Goal: Navigation & Orientation: Find specific page/section

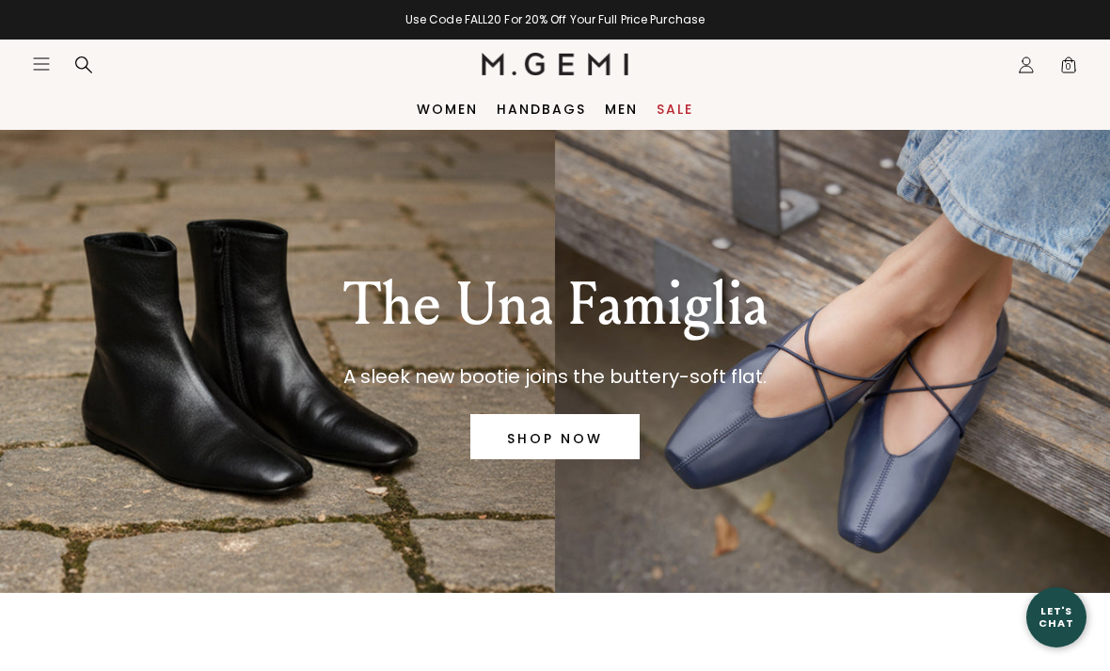
click at [551, 116] on link "Handbags" at bounding box center [541, 109] width 89 height 15
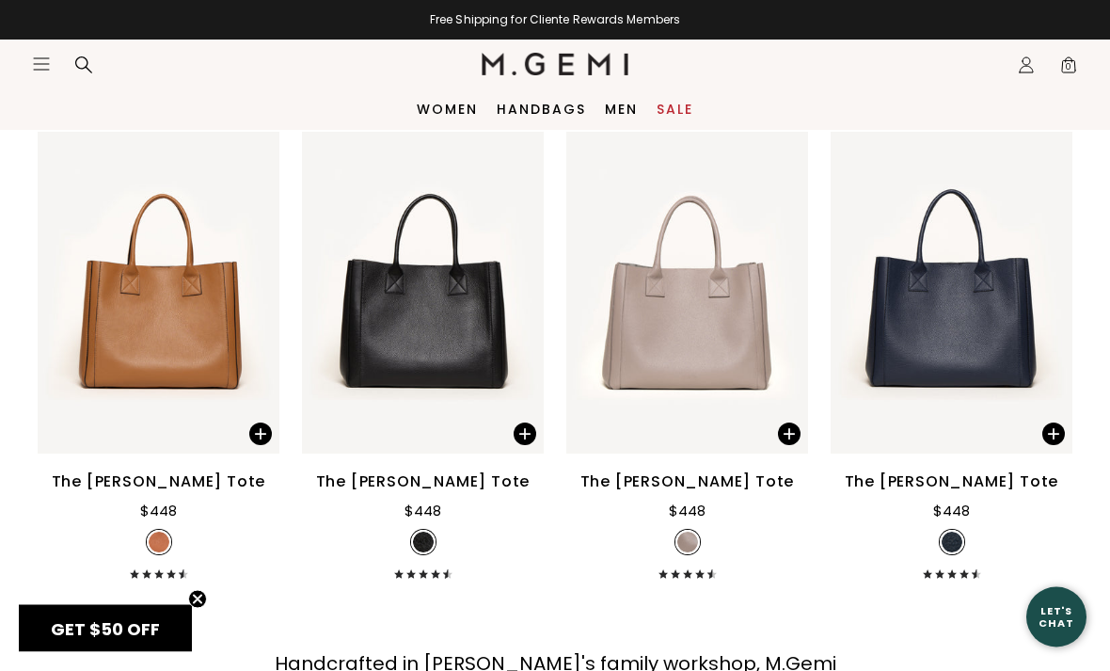
scroll to position [5285, 0]
click at [678, 104] on link "Sale" at bounding box center [675, 109] width 37 height 15
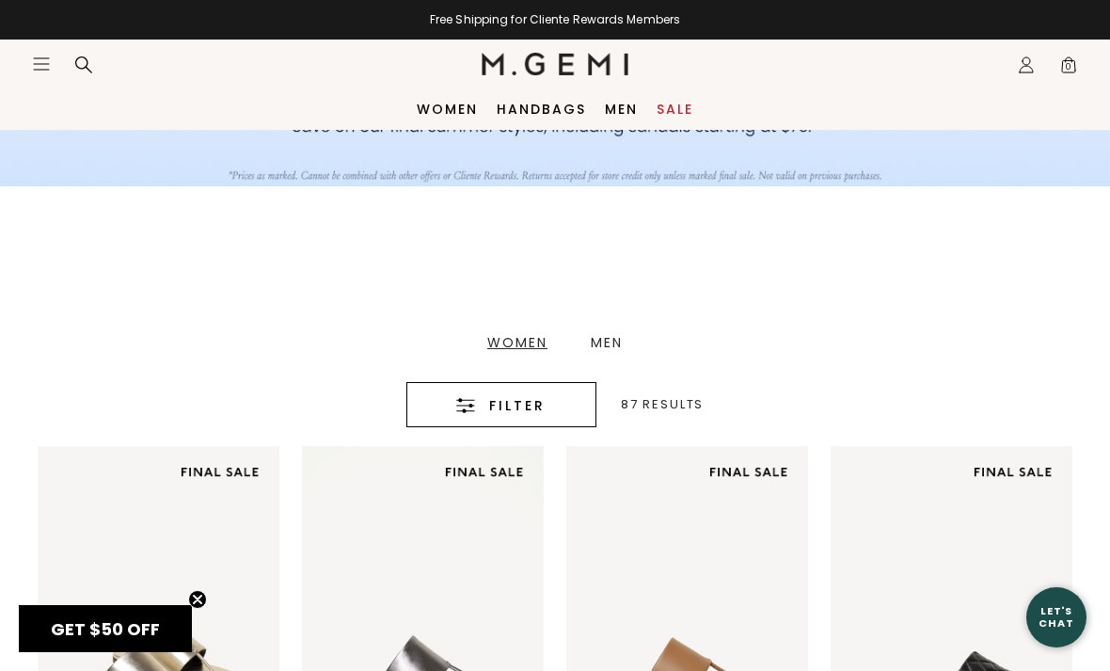
scroll to position [219, 0]
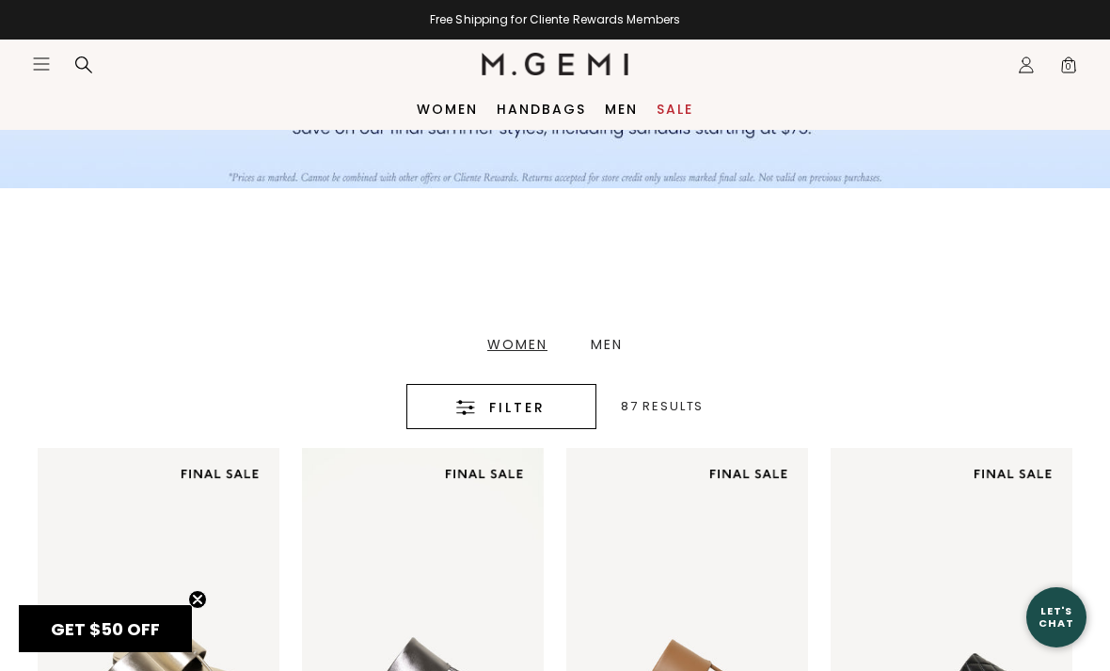
click at [522, 341] on div "Women" at bounding box center [517, 344] width 60 height 13
click at [523, 400] on span "Filter" at bounding box center [517, 407] width 56 height 23
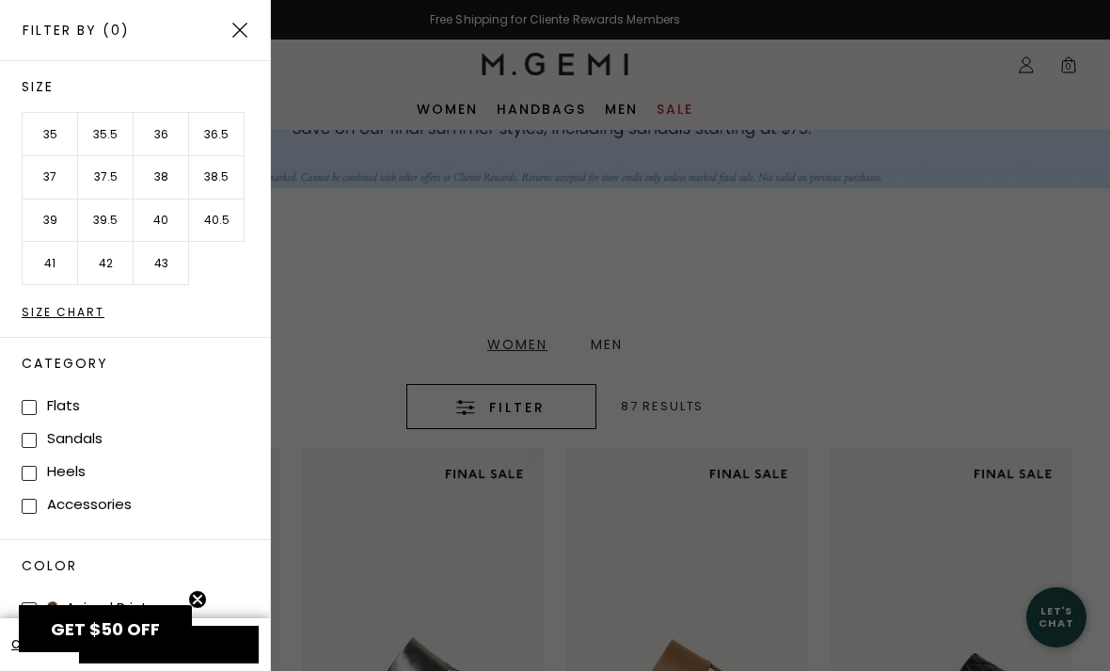
click at [21, 519] on div "Category Flats Sneakers Sandals Boots Heels Accessories" at bounding box center [135, 438] width 270 height 202
click at [35, 499] on span at bounding box center [29, 506] width 15 height 15
checkbox input "true"
click at [234, 27] on img at bounding box center [239, 30] width 15 height 15
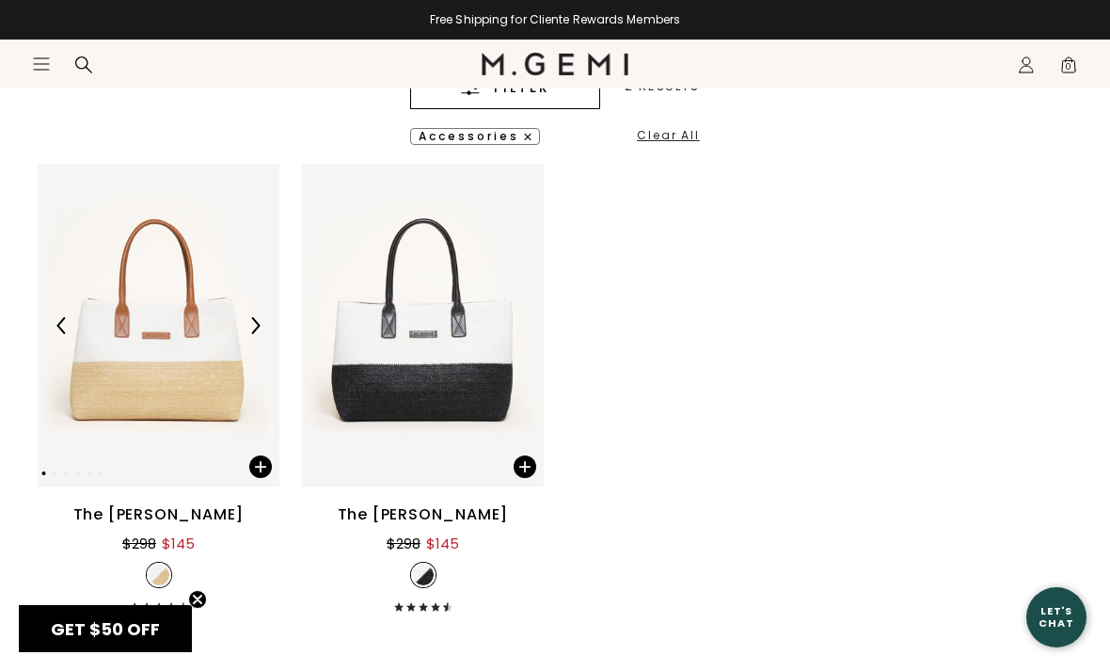
scroll to position [580, 0]
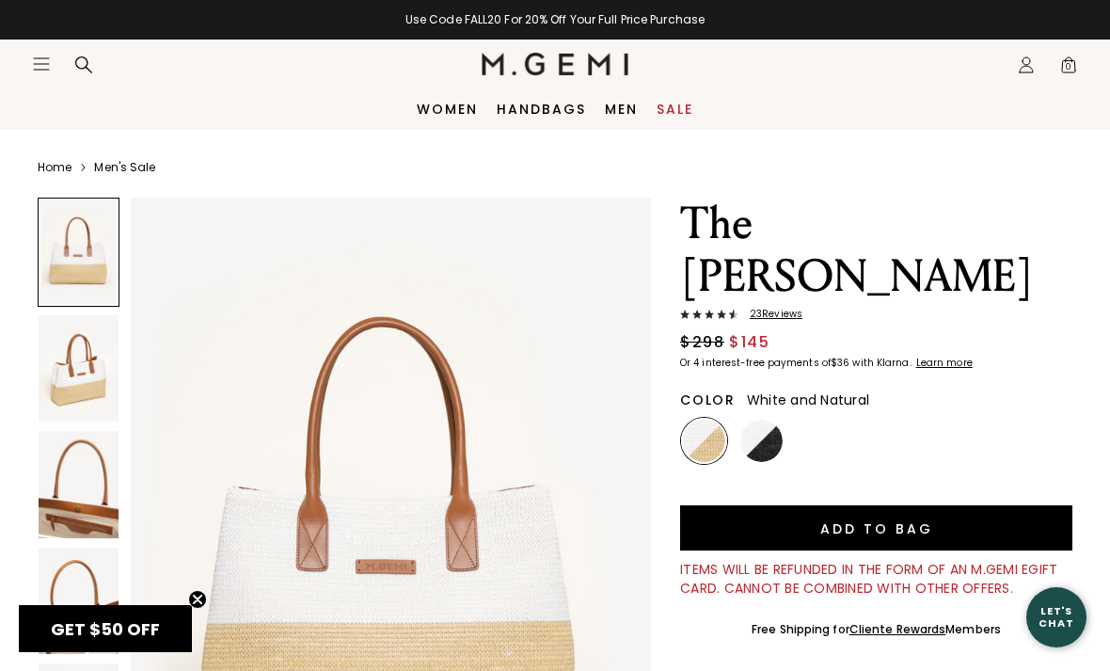
click at [100, 264] on div at bounding box center [79, 252] width 82 height 109
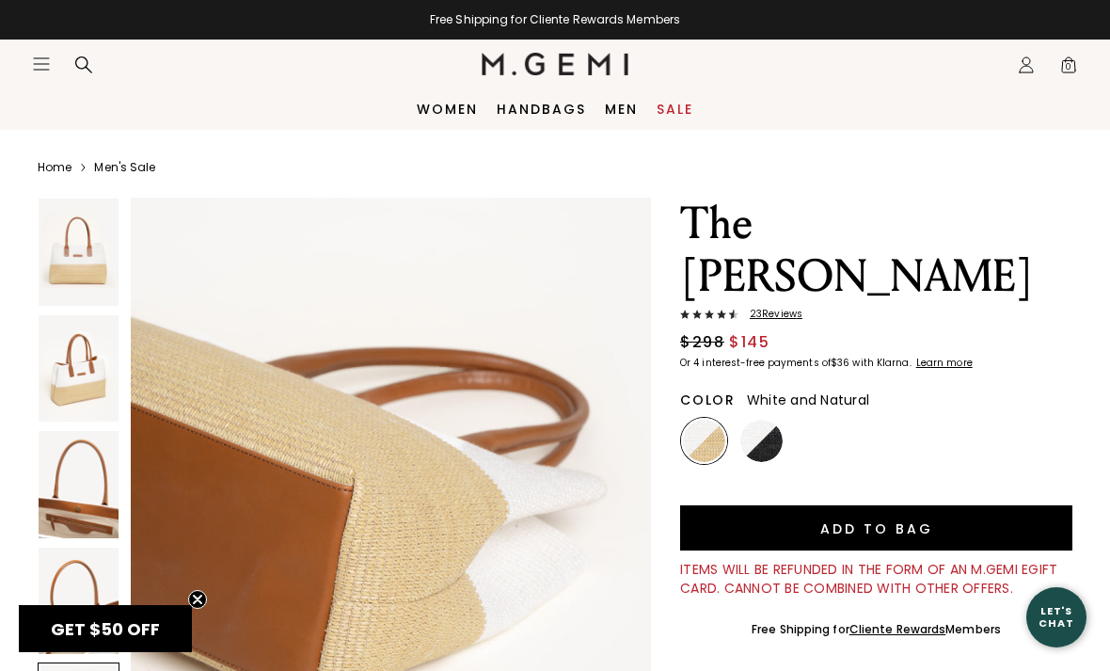
click at [872, 37] on div "Free Shipping for Cliente Rewards Members Use Code FALL20 For 20% Off Your Full…" at bounding box center [555, 20] width 1110 height 40
click at [621, 108] on link "Men" at bounding box center [621, 109] width 33 height 15
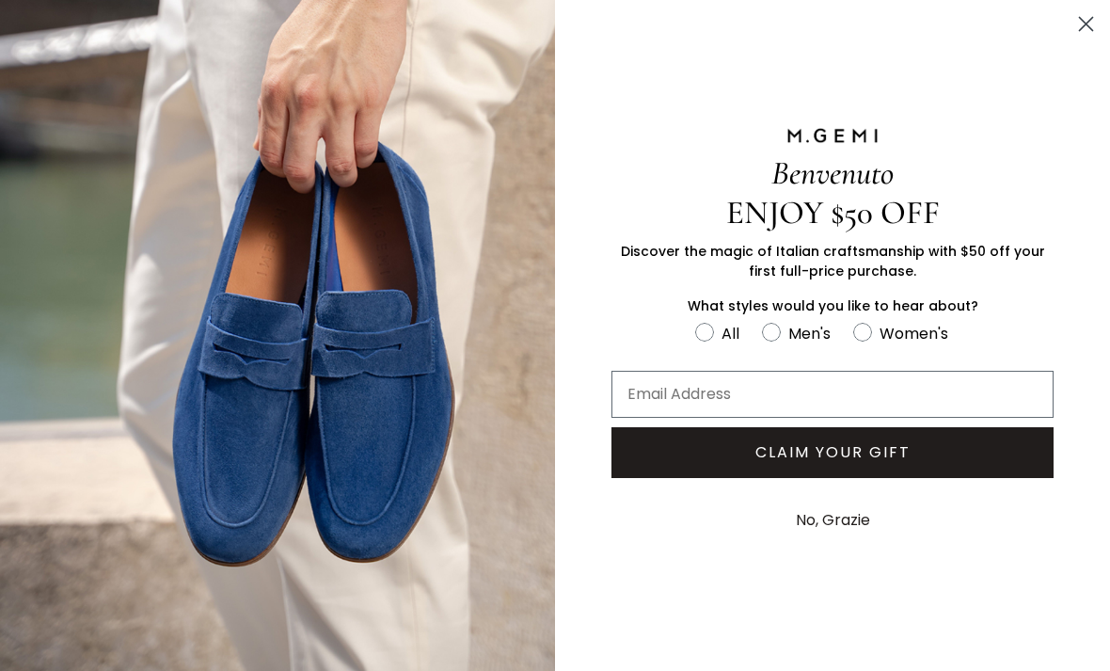
scroll to position [455, 0]
click at [1084, 37] on circle "Close dialog" at bounding box center [1086, 23] width 31 height 31
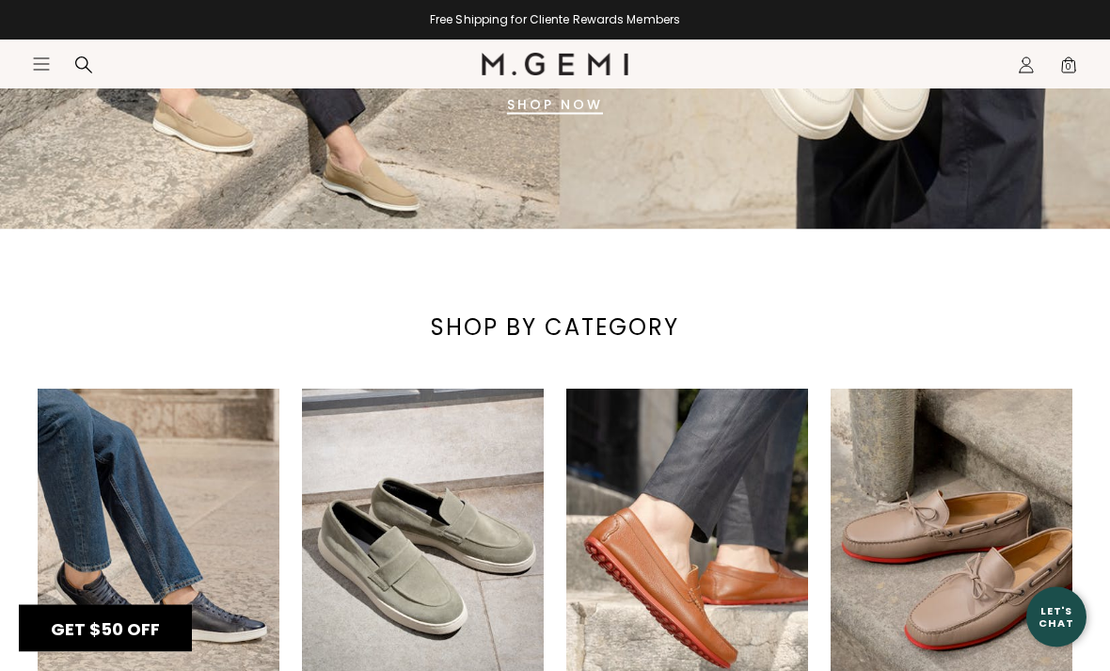
scroll to position [456, 0]
click at [40, 71] on icon "Icons/20x20/hamburger@2x" at bounding box center [41, 64] width 19 height 19
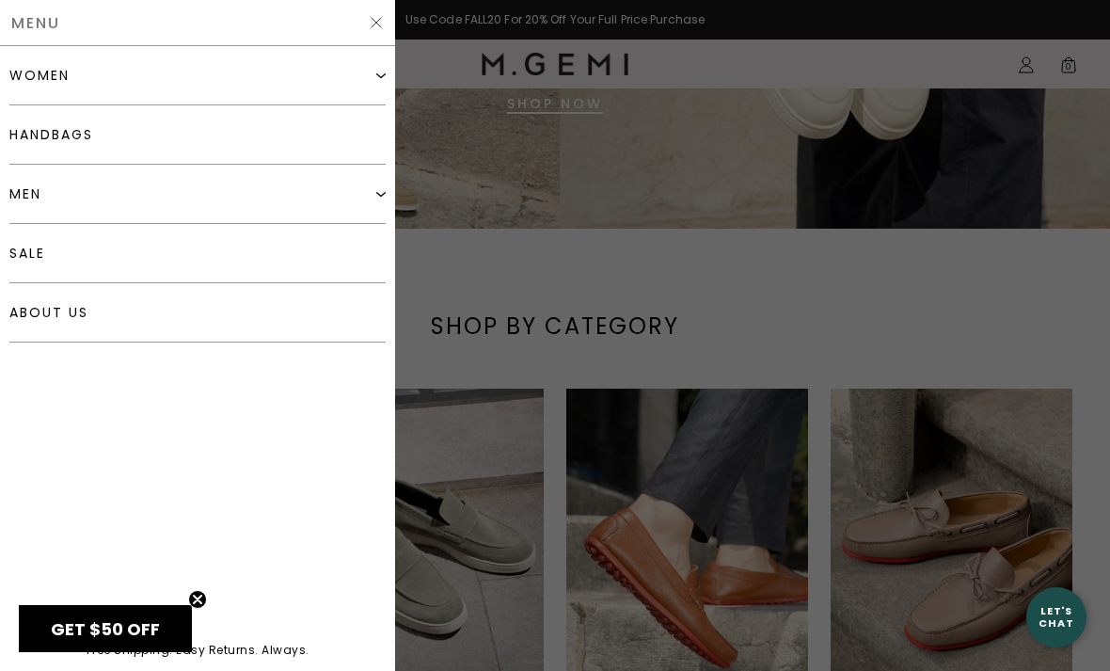
click at [27, 77] on div "women" at bounding box center [39, 75] width 60 height 15
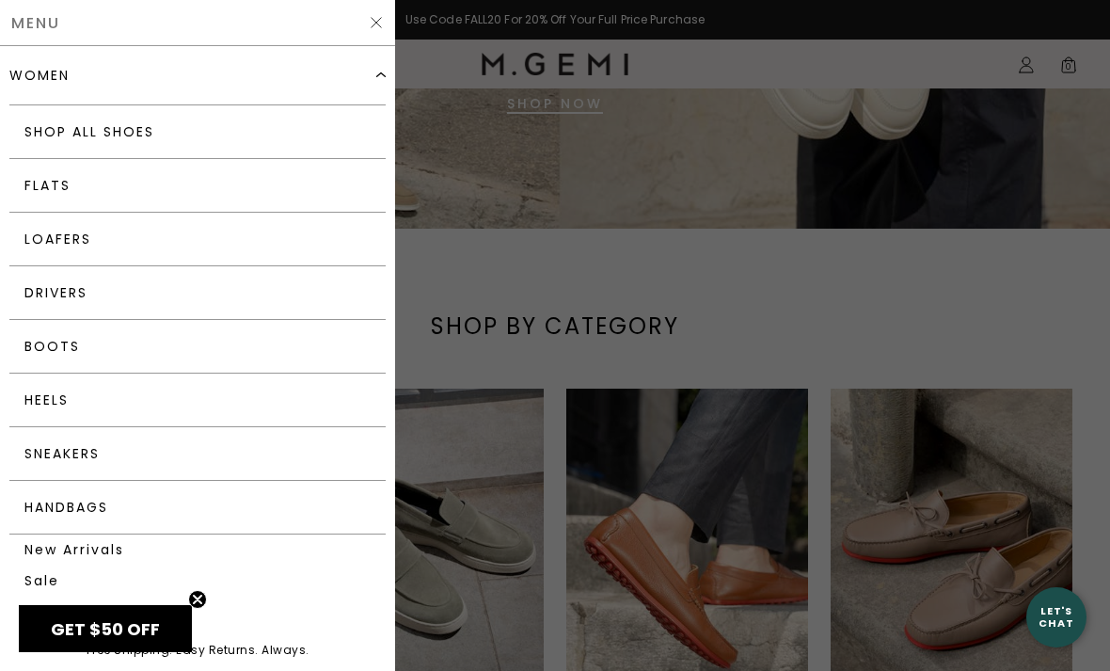
click at [26, 185] on link "Flats" at bounding box center [197, 186] width 376 height 54
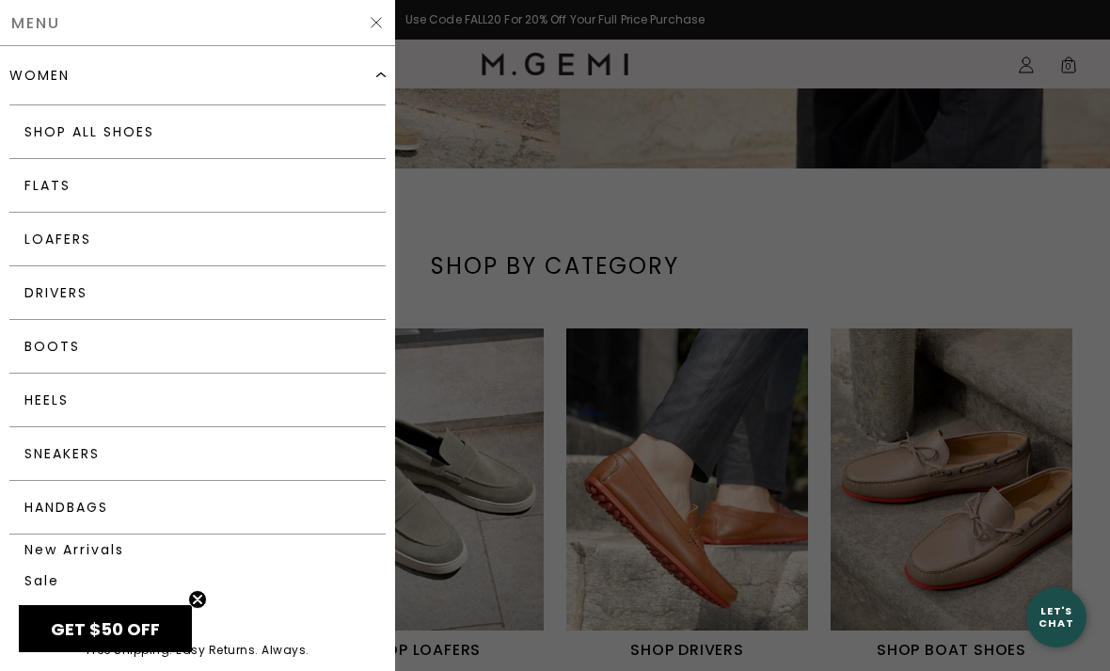
scroll to position [0, 0]
click at [38, 397] on link "Heels" at bounding box center [197, 400] width 376 height 54
click at [491, 655] on div at bounding box center [555, 335] width 1110 height 671
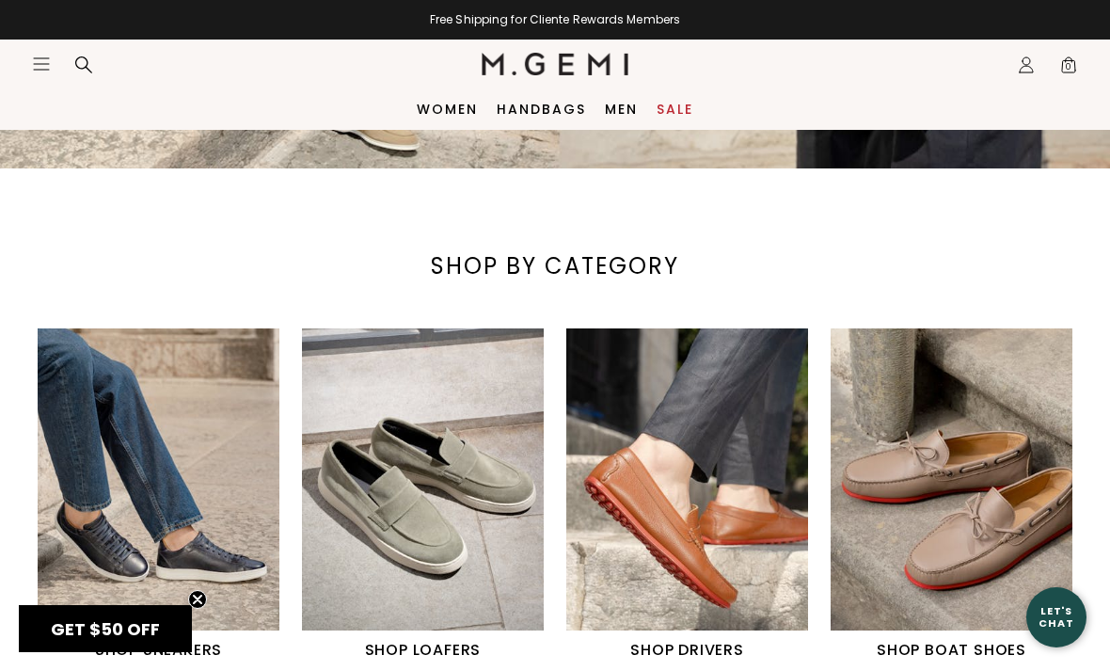
scroll to position [515, 0]
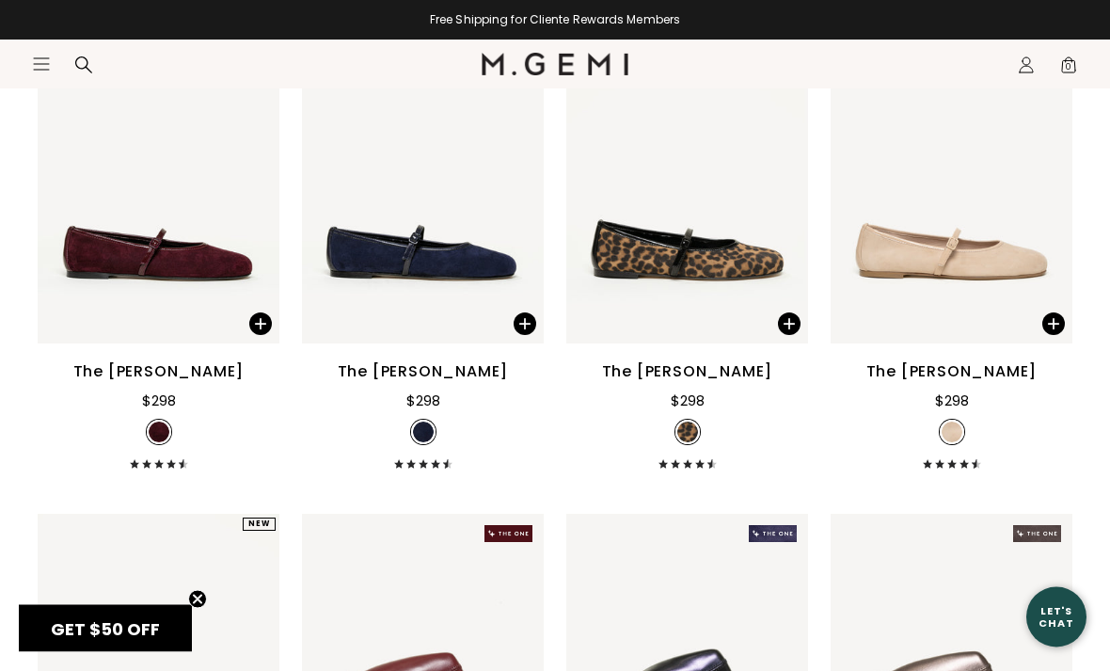
scroll to position [2823, 0]
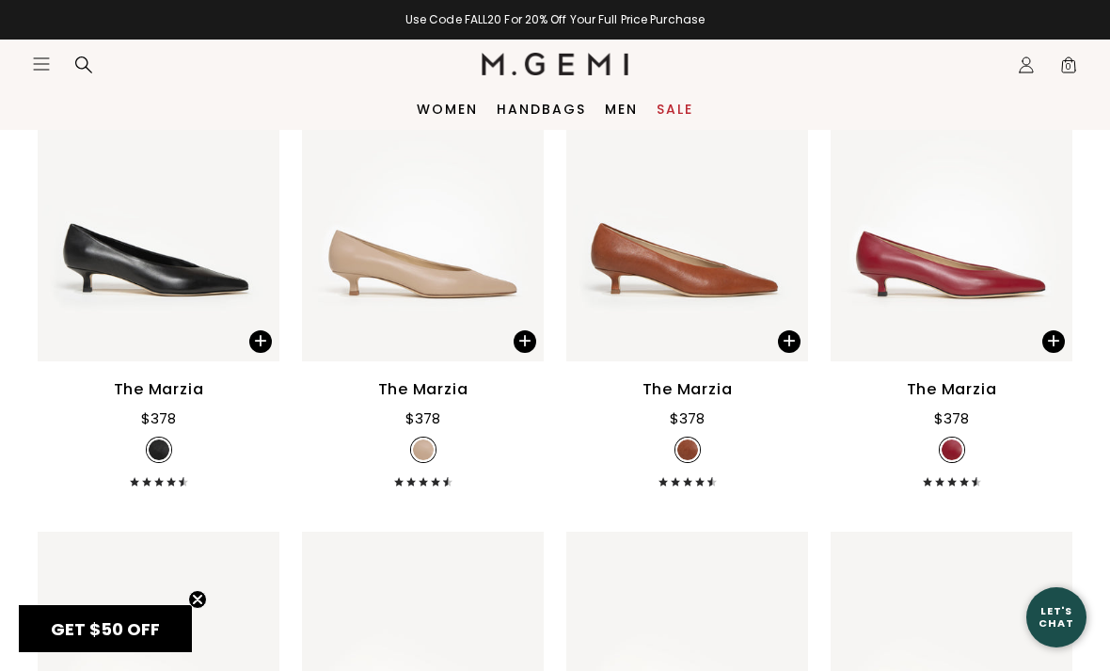
scroll to position [3277, 0]
